Goal: Task Accomplishment & Management: Manage account settings

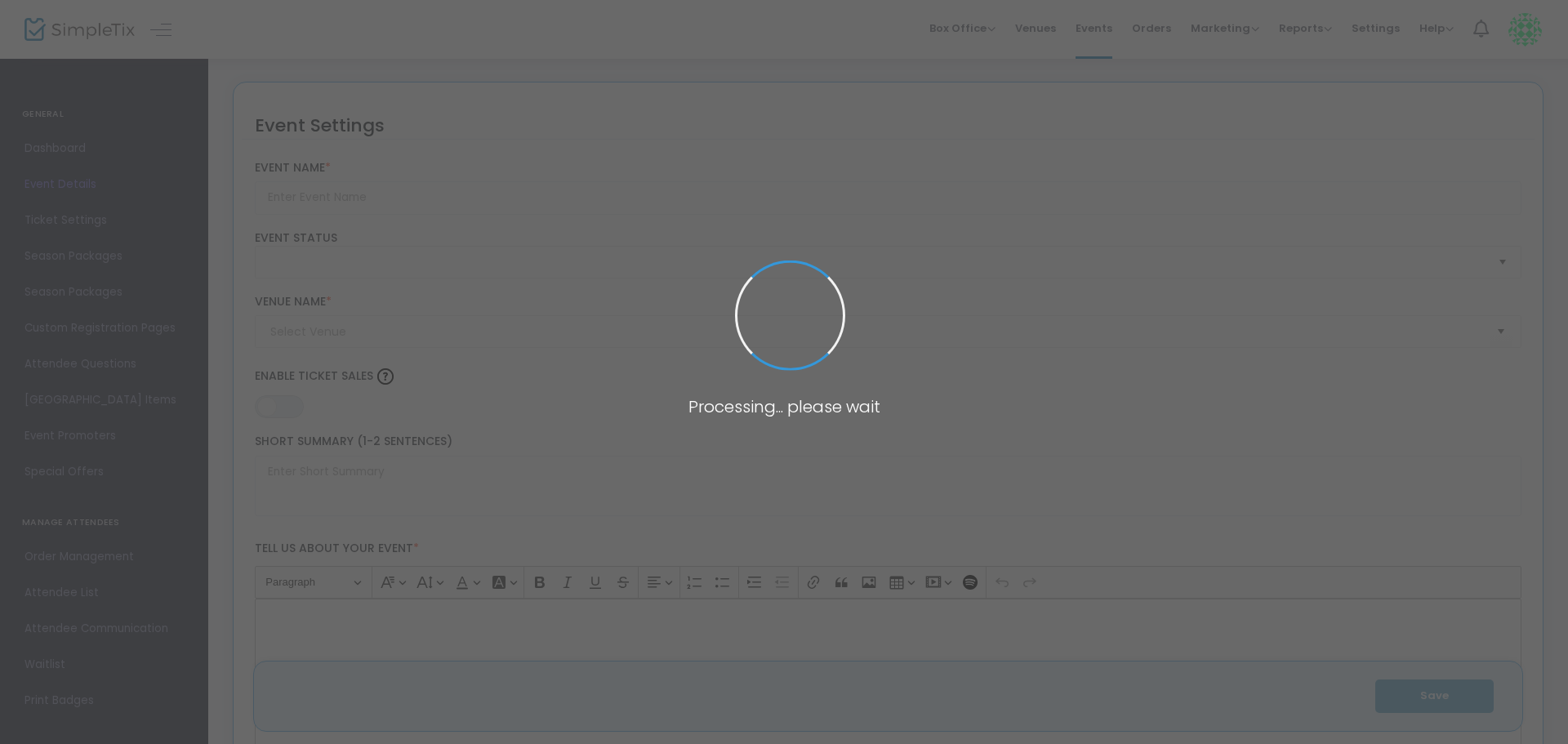
type input "2025 [PERSON_NAME] Farms Fall Festival "Minecraft""
type textarea "For over 25 years, our family-owned farm has welcomed the community to the [PER…"
type input "Get Your Tickets Now!"
type input "[PERSON_NAME] Farms"
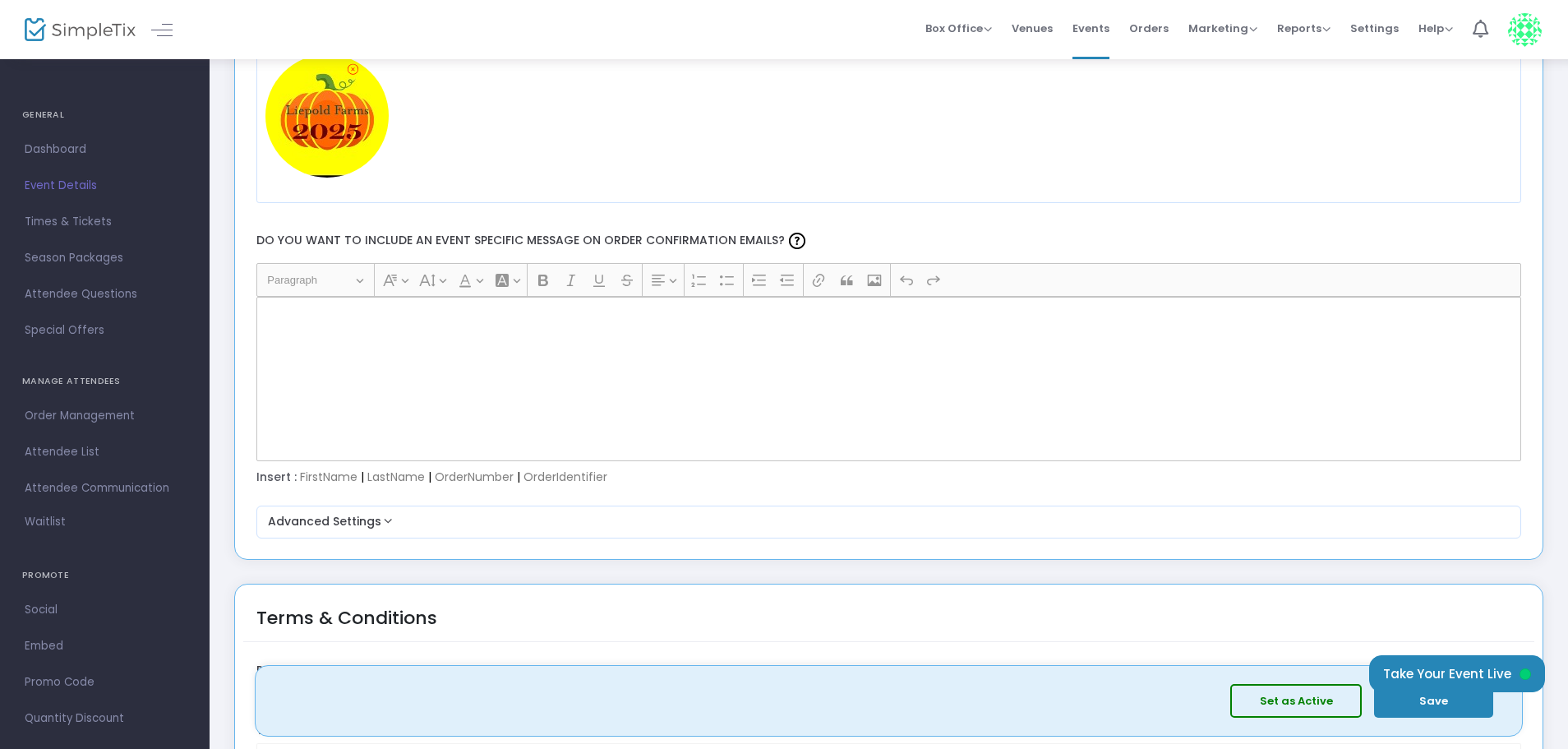
scroll to position [2137, 0]
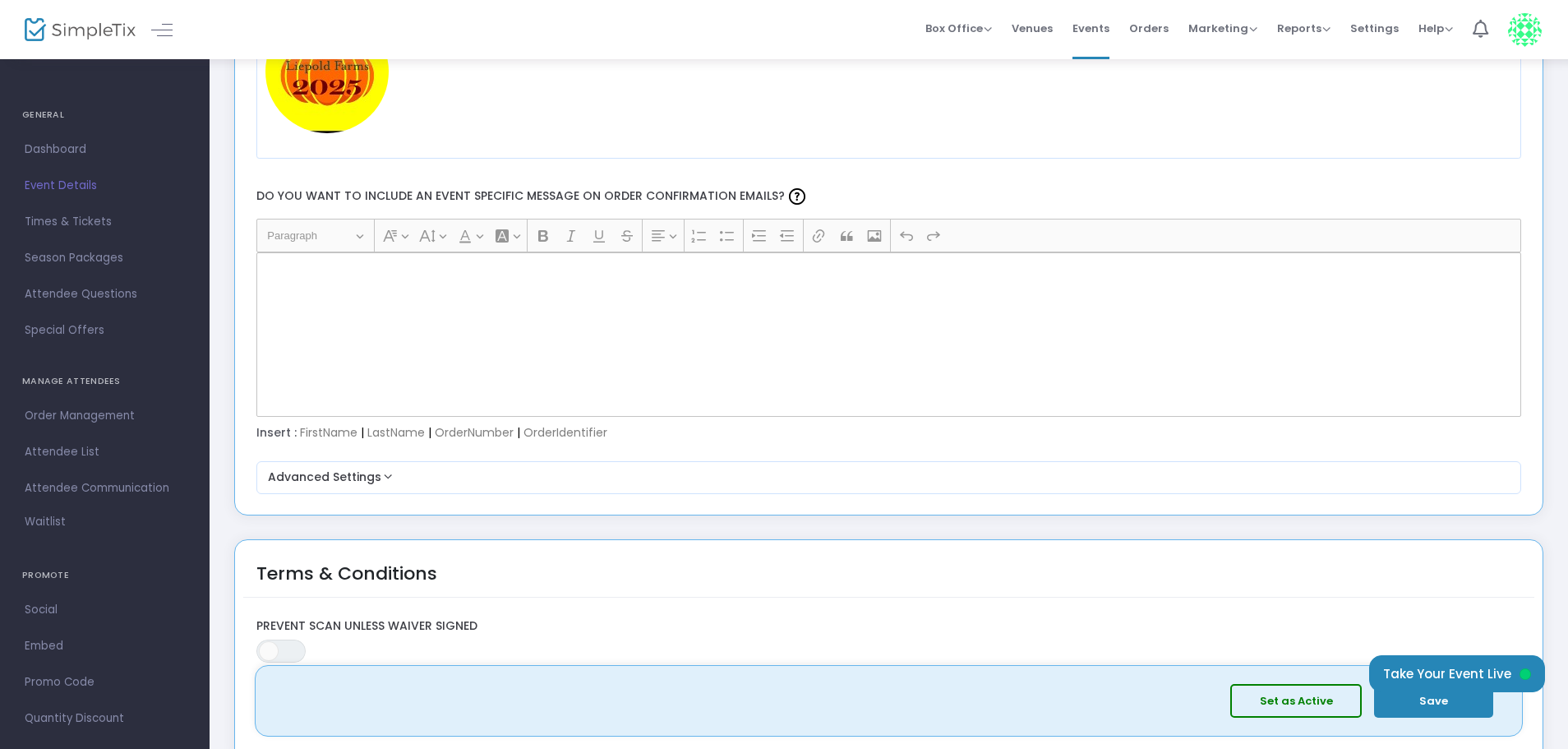
click at [292, 277] on p "Rich Text Editor, main" at bounding box center [887, 270] width 1250 height 16
click at [324, 286] on div "Rich Text Editor, main" at bounding box center [889, 334] width 1265 height 164
click at [354, 290] on div "Rich Text Editor, main" at bounding box center [889, 334] width 1265 height 164
click at [432, 284] on div "Rich Text Editor, main" at bounding box center [889, 334] width 1265 height 164
click at [497, 274] on p "Rich Text Editor, main" at bounding box center [887, 270] width 1250 height 16
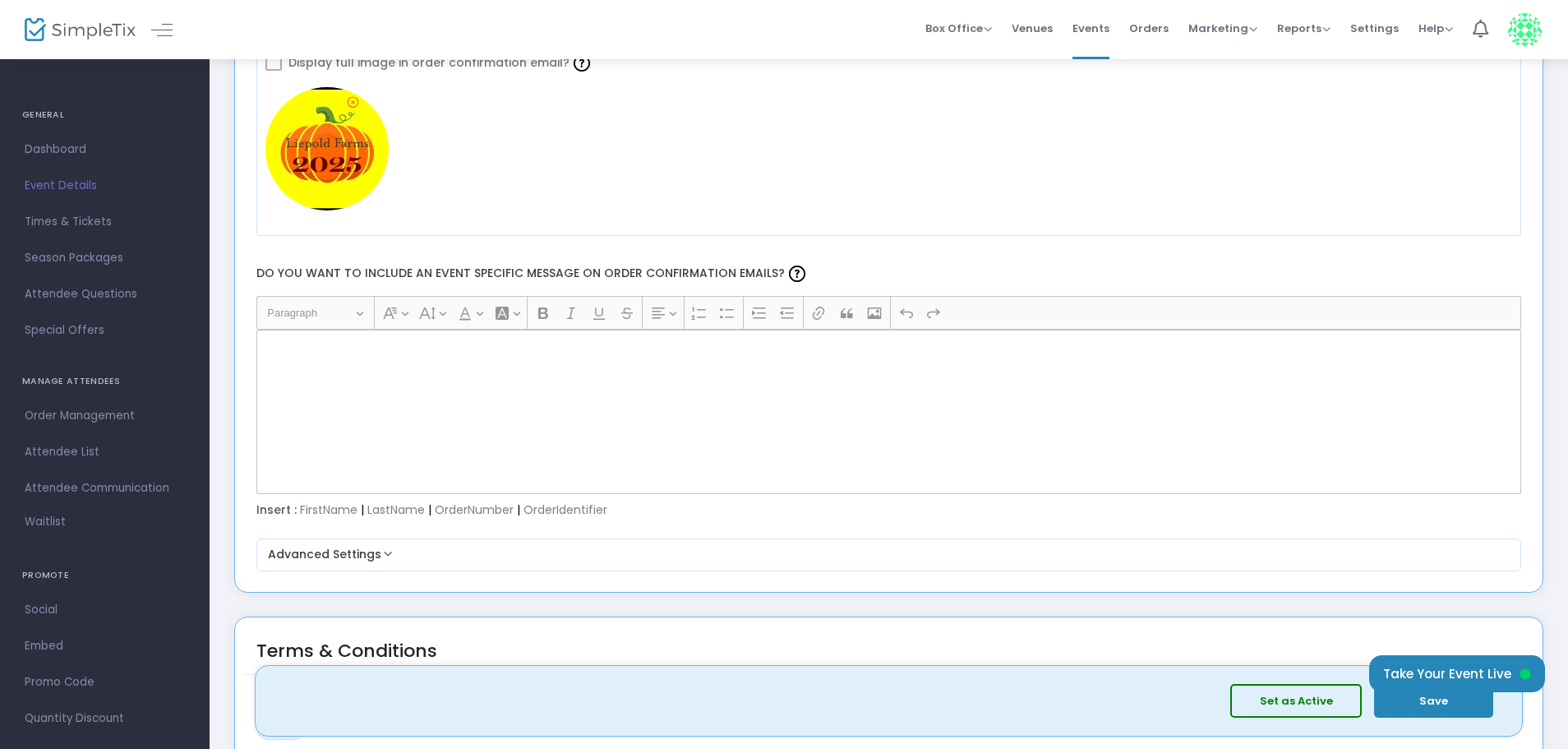
scroll to position [2384, 0]
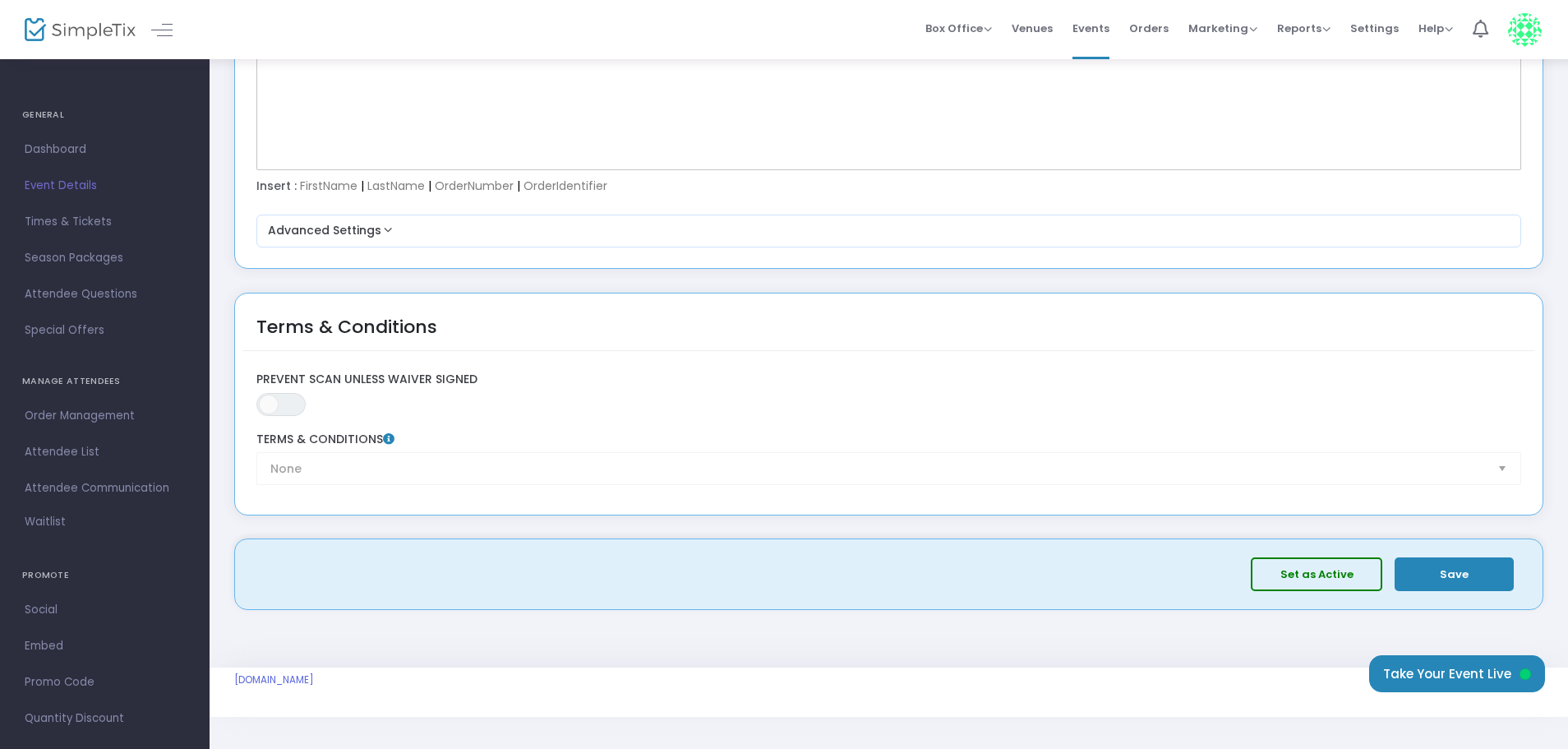
click at [1463, 578] on button "Save" at bounding box center [1454, 574] width 119 height 34
click at [1311, 569] on button "Set as Active" at bounding box center [1316, 574] width 132 height 34
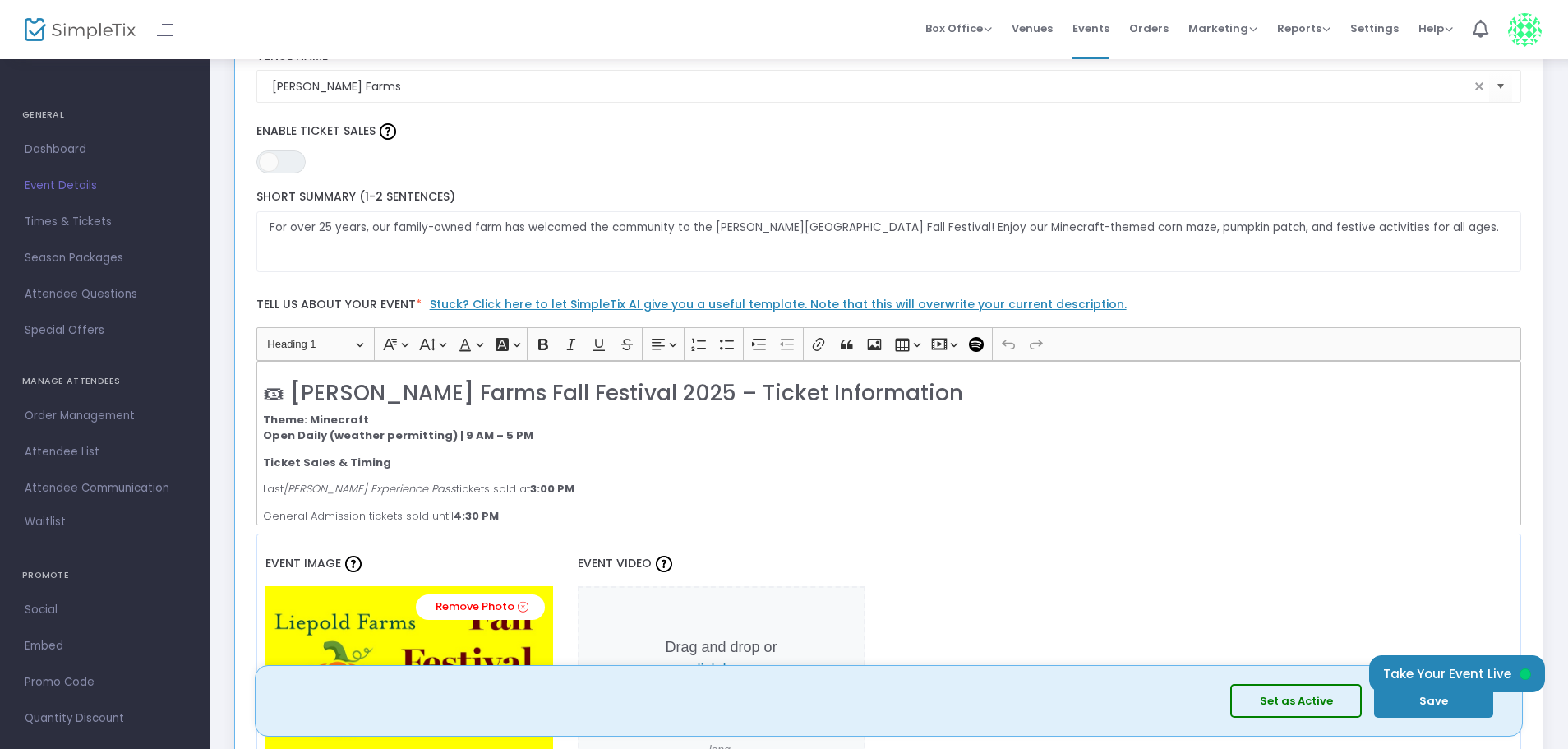
scroll to position [0, 0]
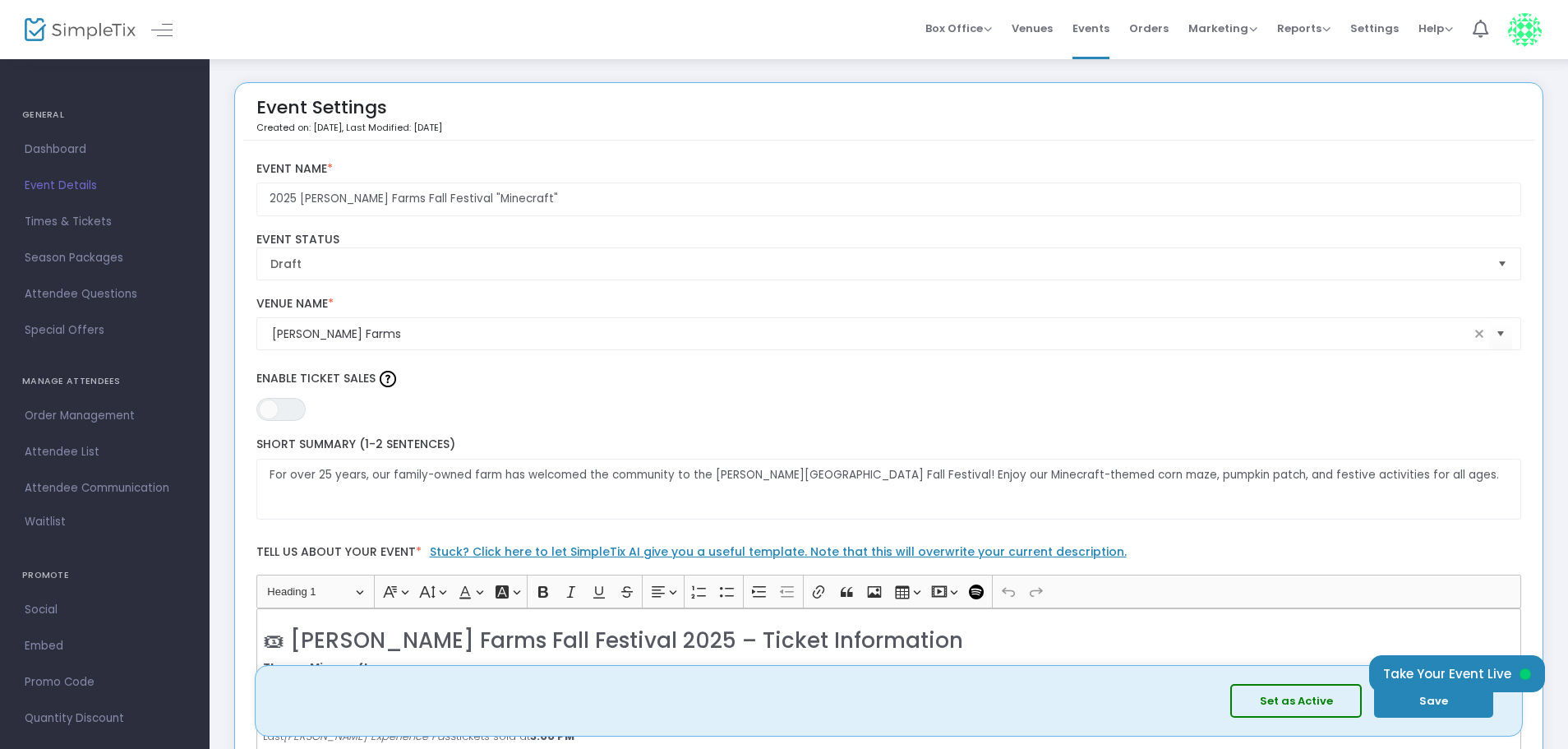
click at [1504, 264] on span "Select" at bounding box center [1503, 264] width 27 height 27
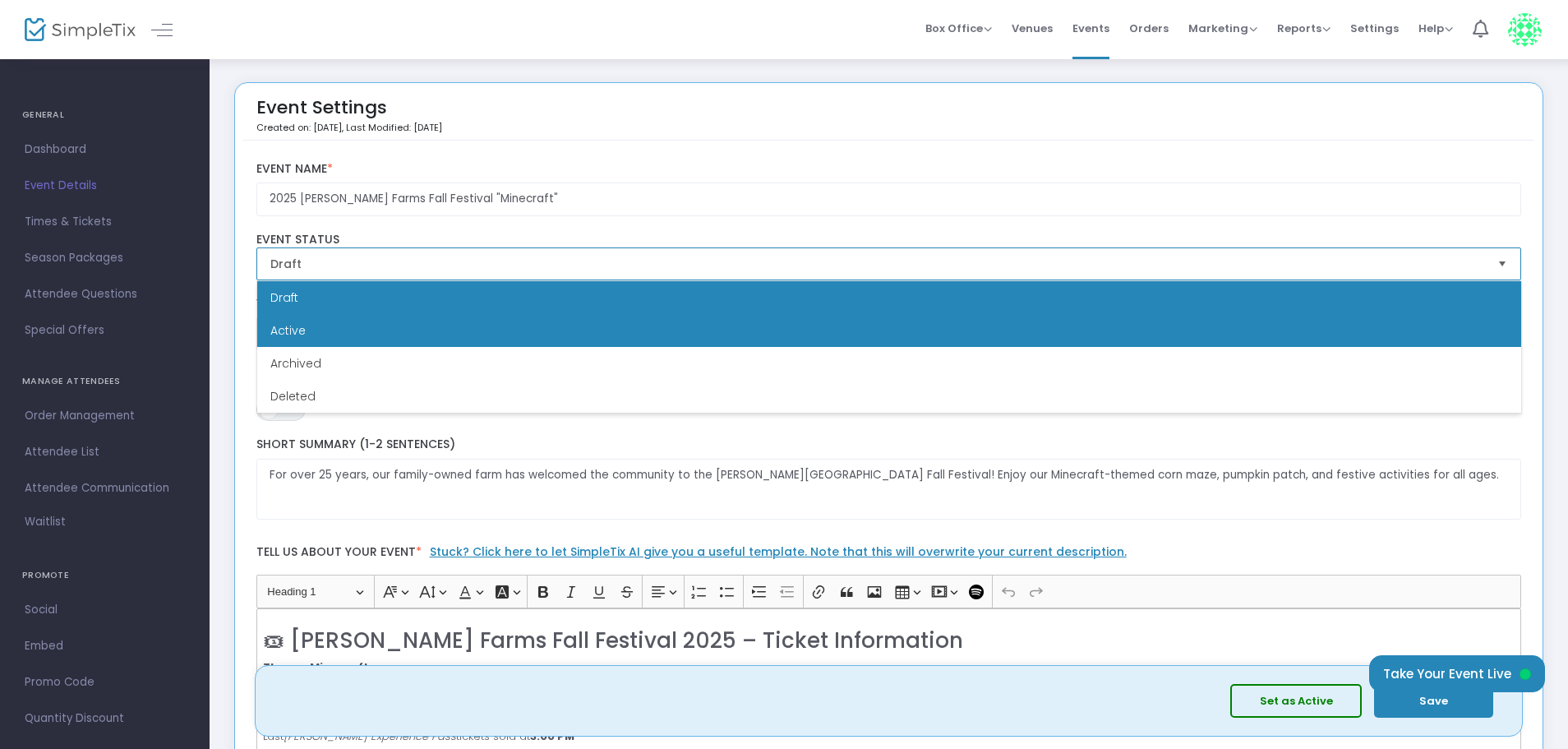
click at [1339, 326] on li "Active" at bounding box center [889, 330] width 1264 height 33
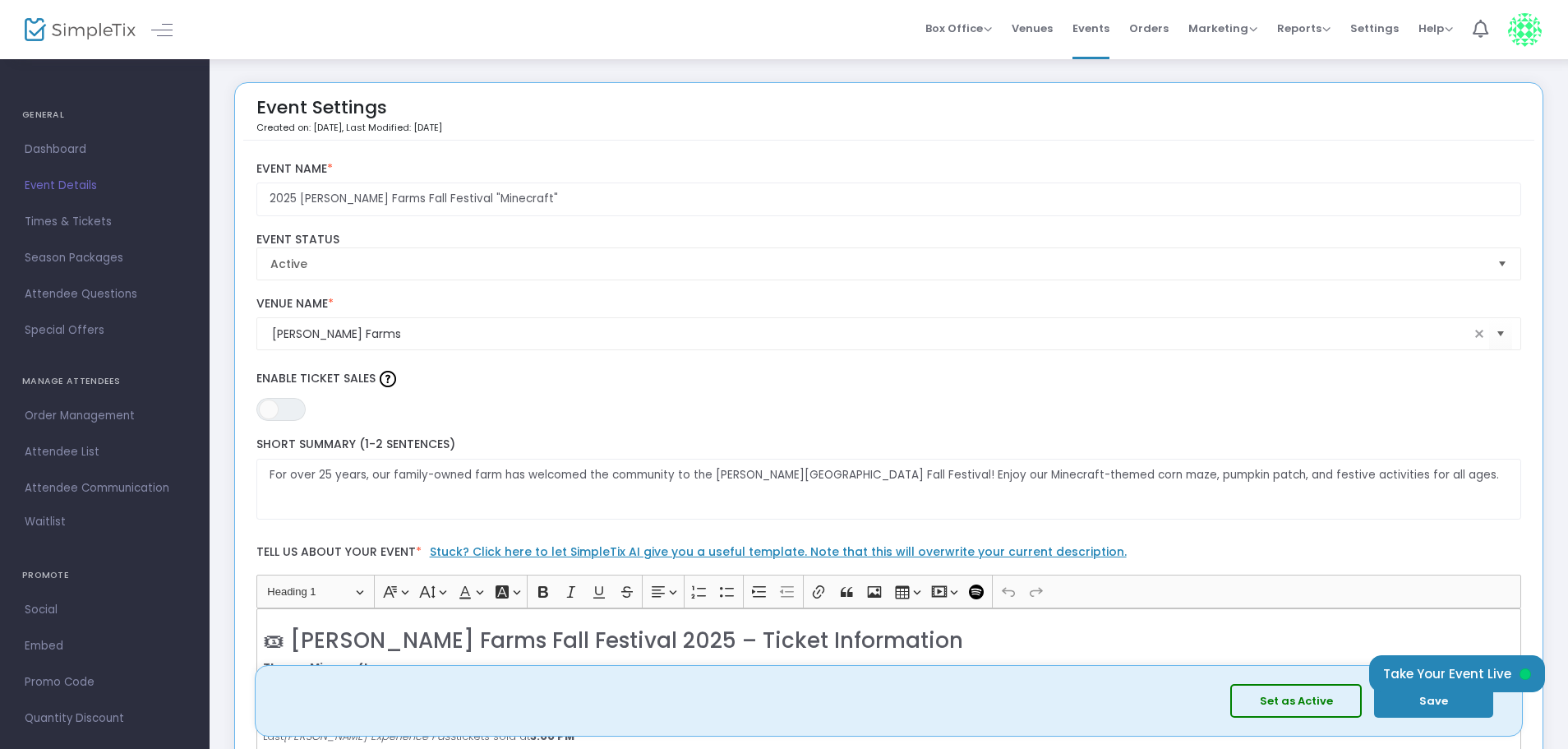
click at [1434, 712] on button "Save" at bounding box center [1433, 701] width 119 height 34
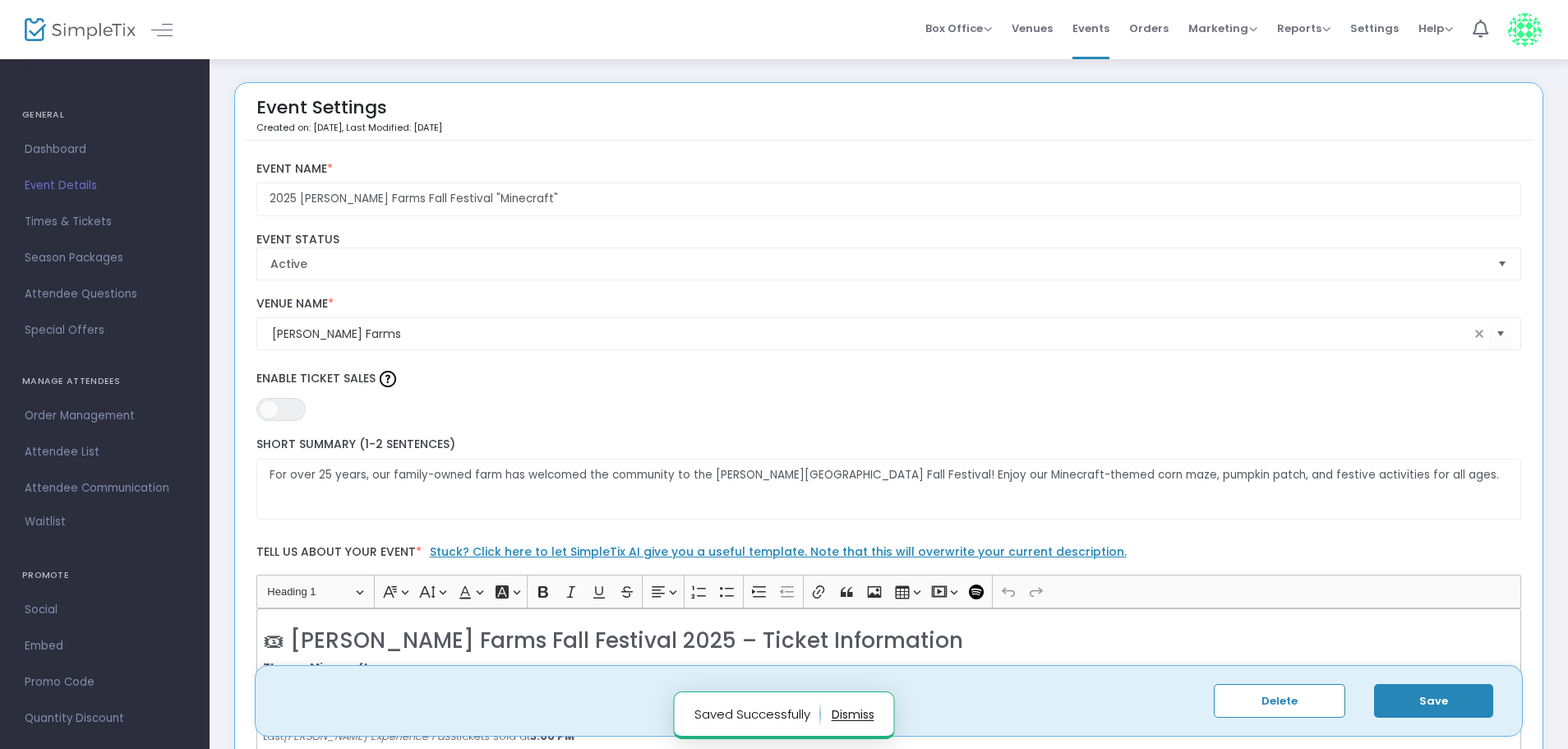
click at [1433, 703] on button "Save" at bounding box center [1433, 701] width 119 height 34
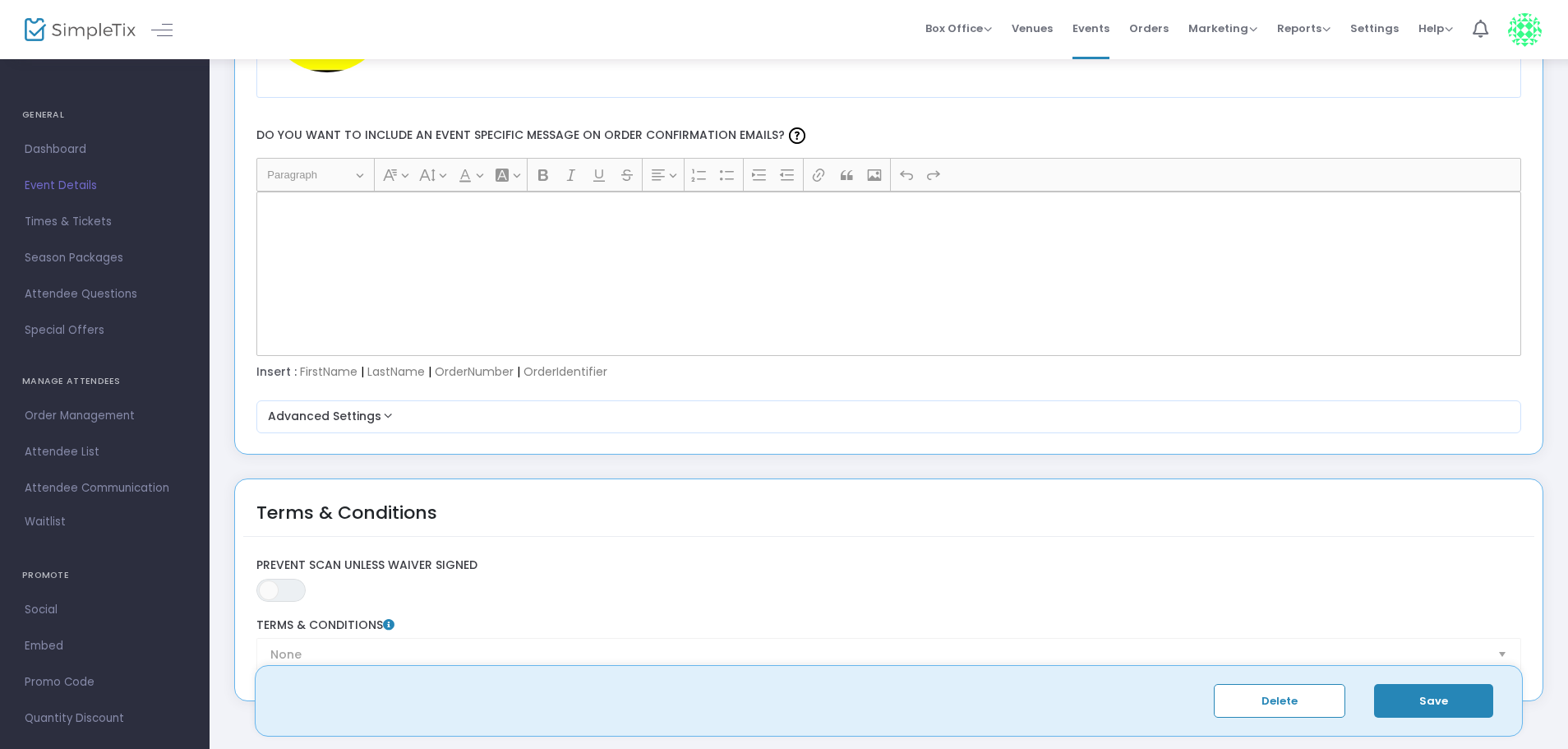
scroll to position [2385, 0]
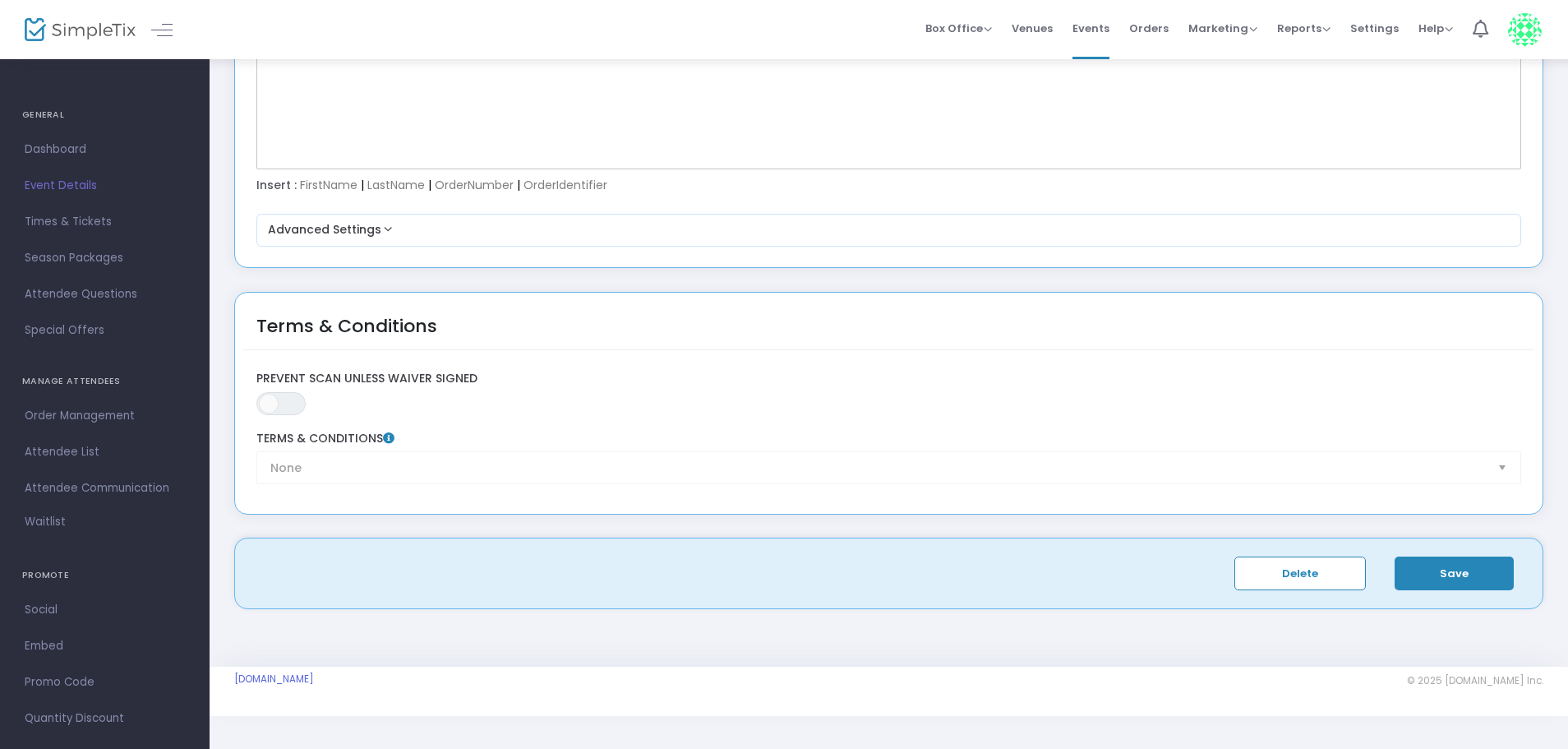
click at [1453, 565] on button "Save" at bounding box center [1454, 574] width 119 height 34
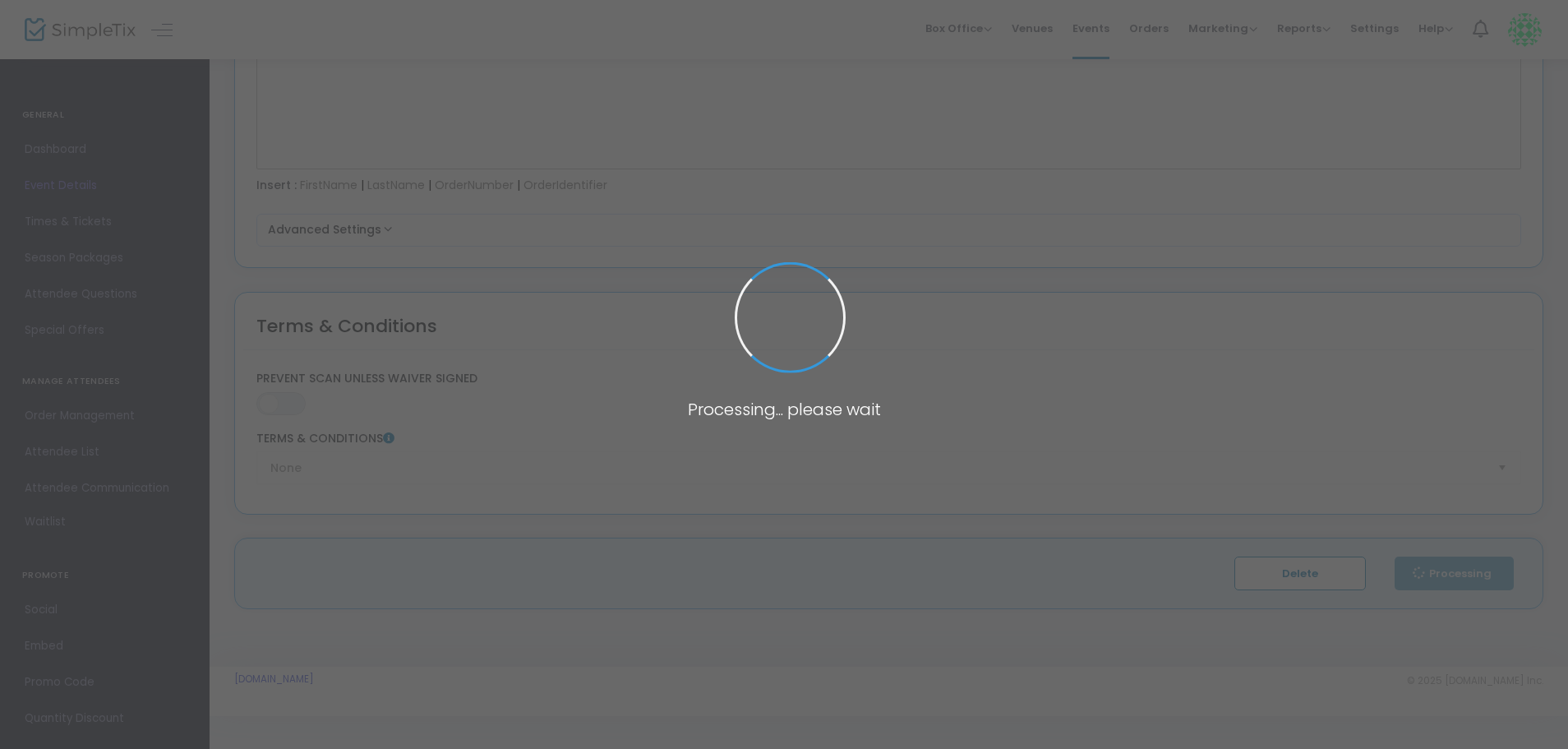
type input "1"
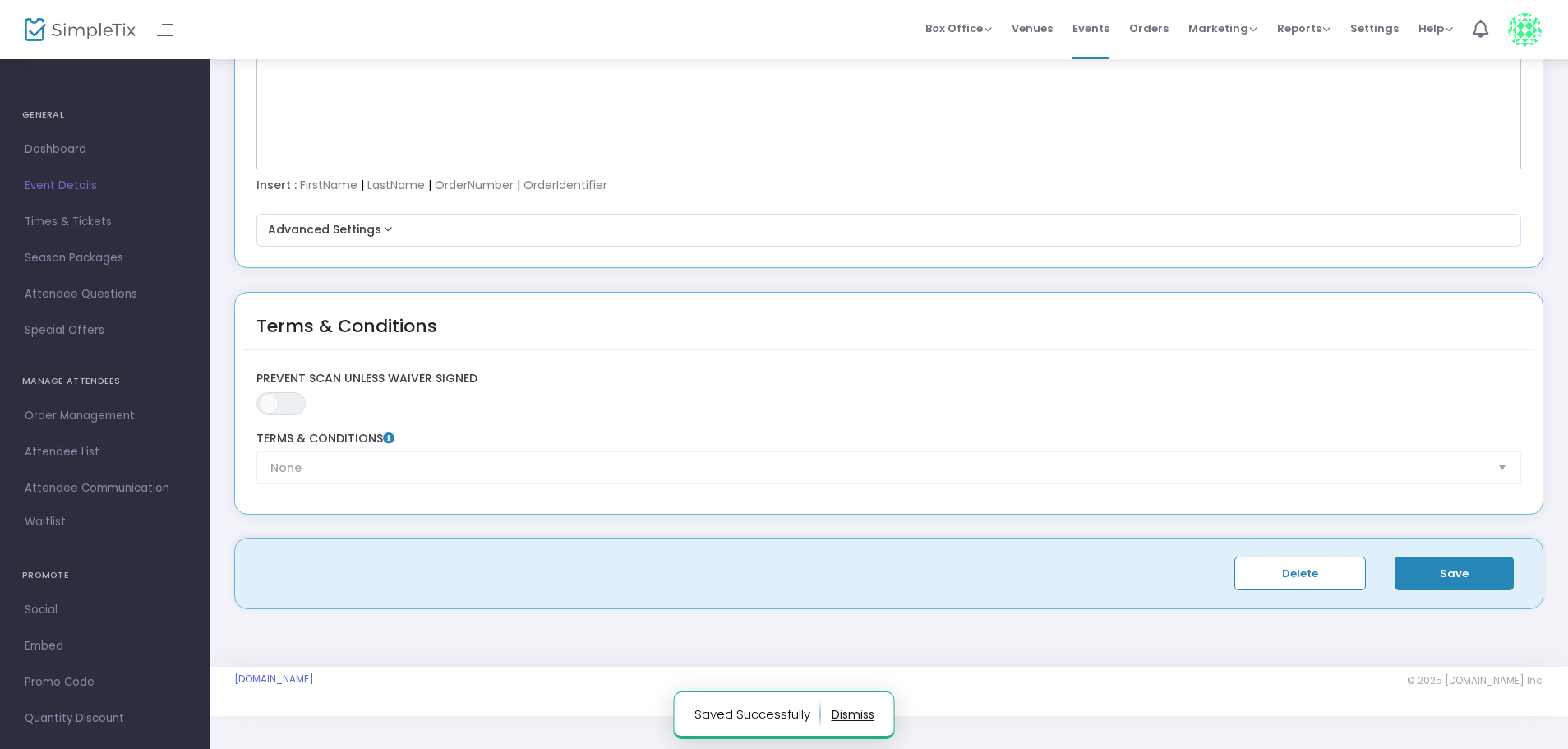
click at [855, 719] on button "button" at bounding box center [852, 714] width 42 height 26
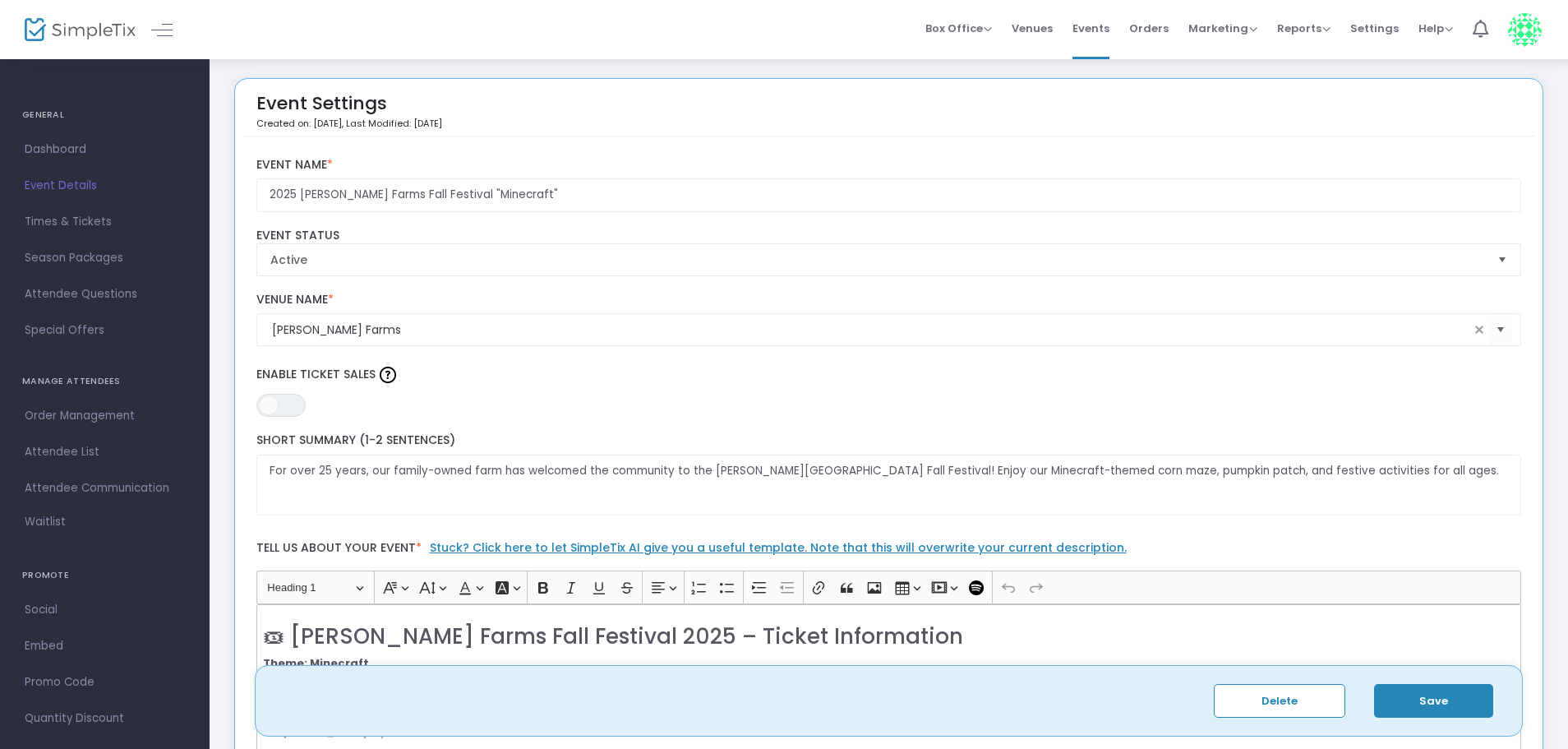
scroll to position [0, 0]
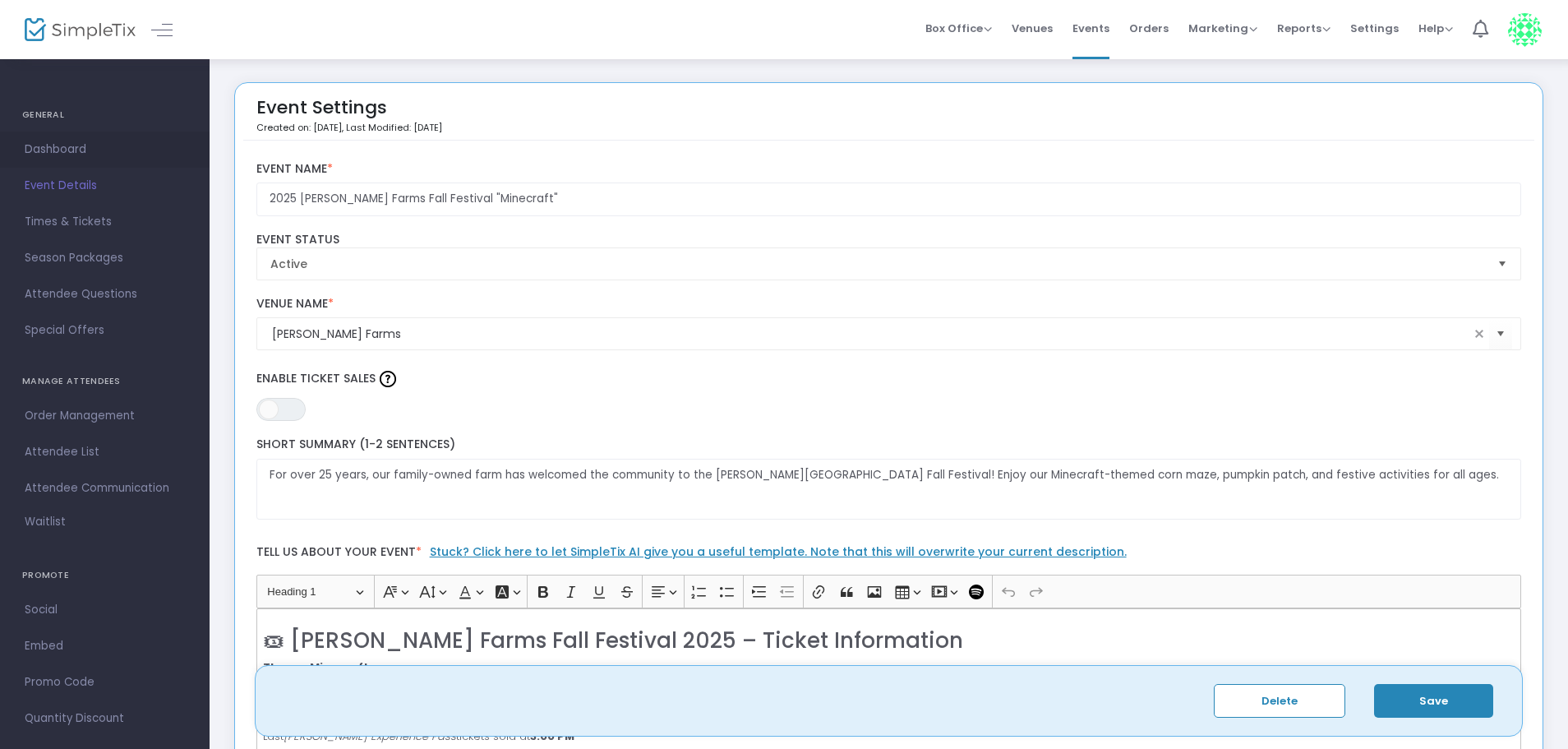
click at [52, 148] on span "Dashboard" at bounding box center [105, 149] width 161 height 21
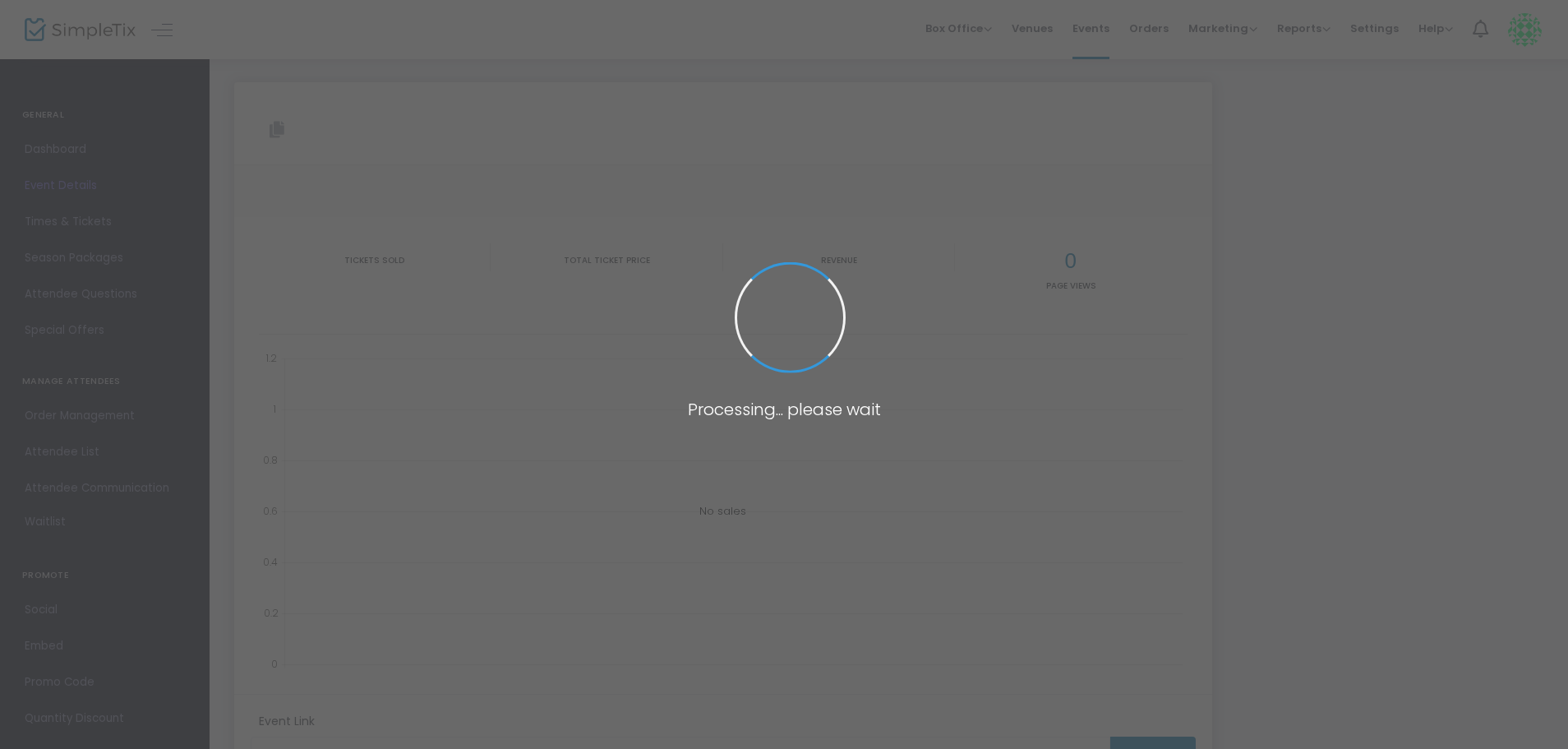
type input "[URL][DOMAIN_NAME][PERSON_NAME]"
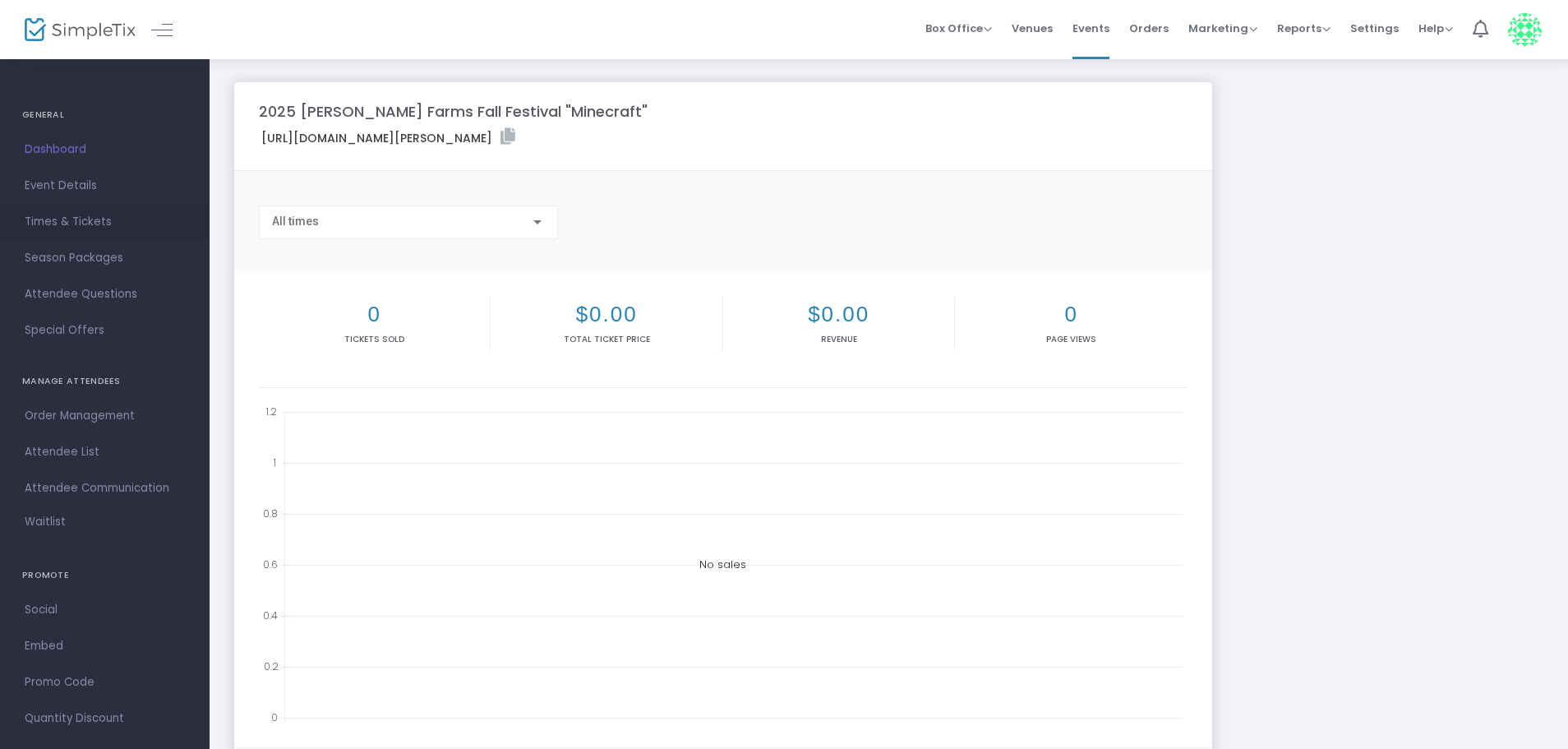
click at [64, 224] on span "Times & Tickets" at bounding box center [105, 221] width 161 height 21
